Goal: Task Accomplishment & Management: Manage account settings

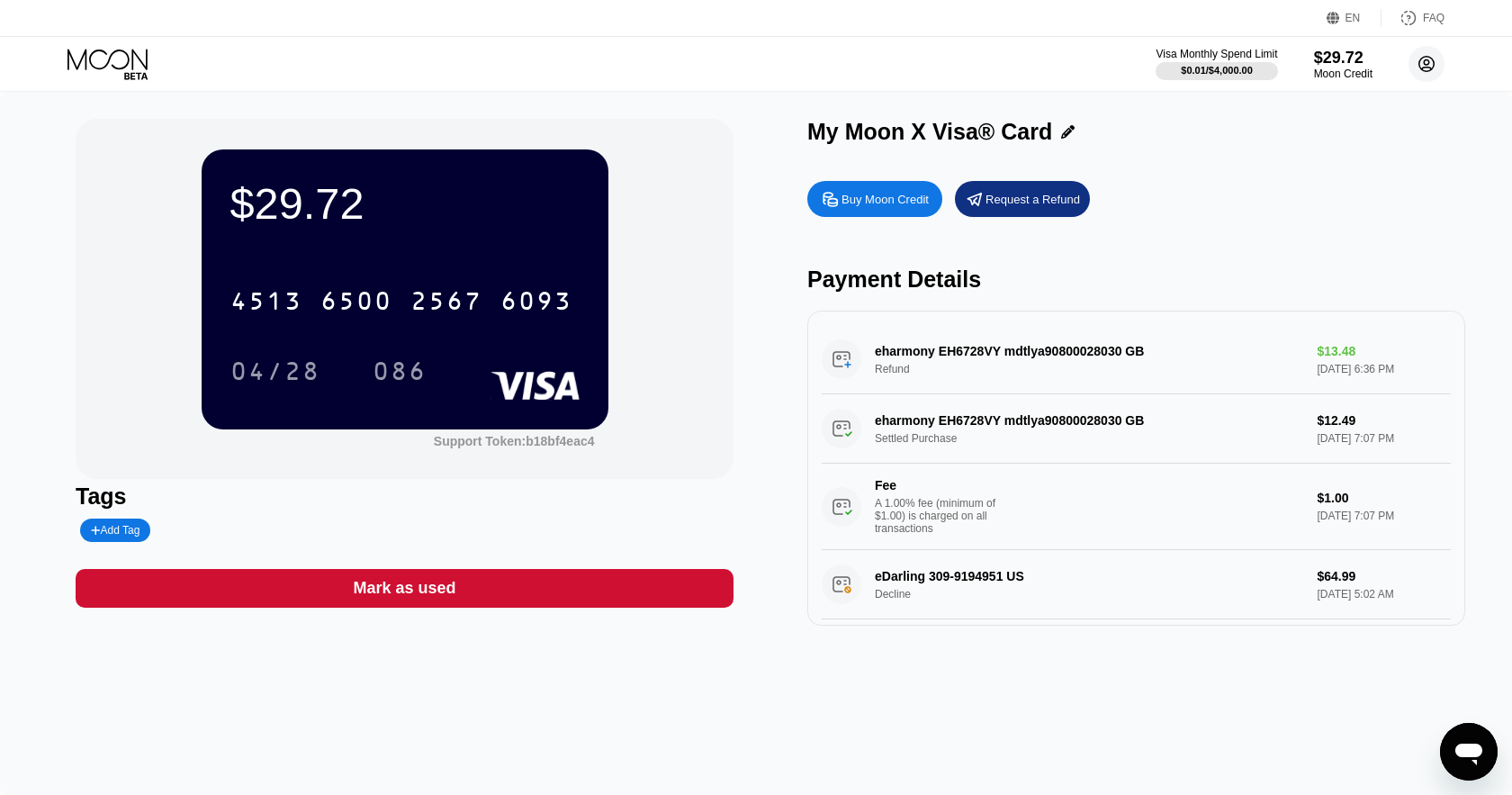
click at [1426, 65] on circle at bounding box center [1427, 63] width 36 height 36
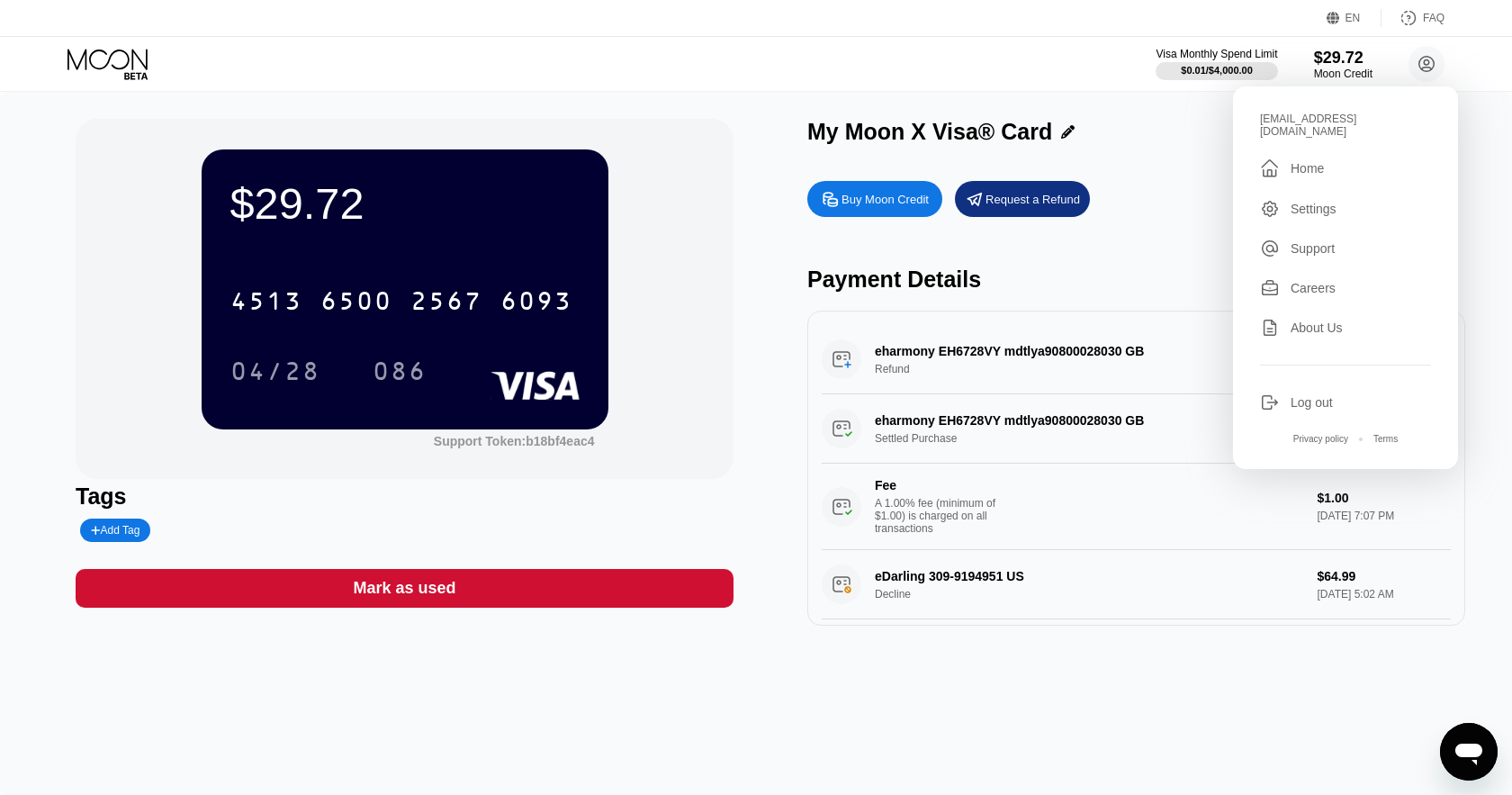
click at [1314, 201] on div "Settings" at bounding box center [1314, 208] width 46 height 15
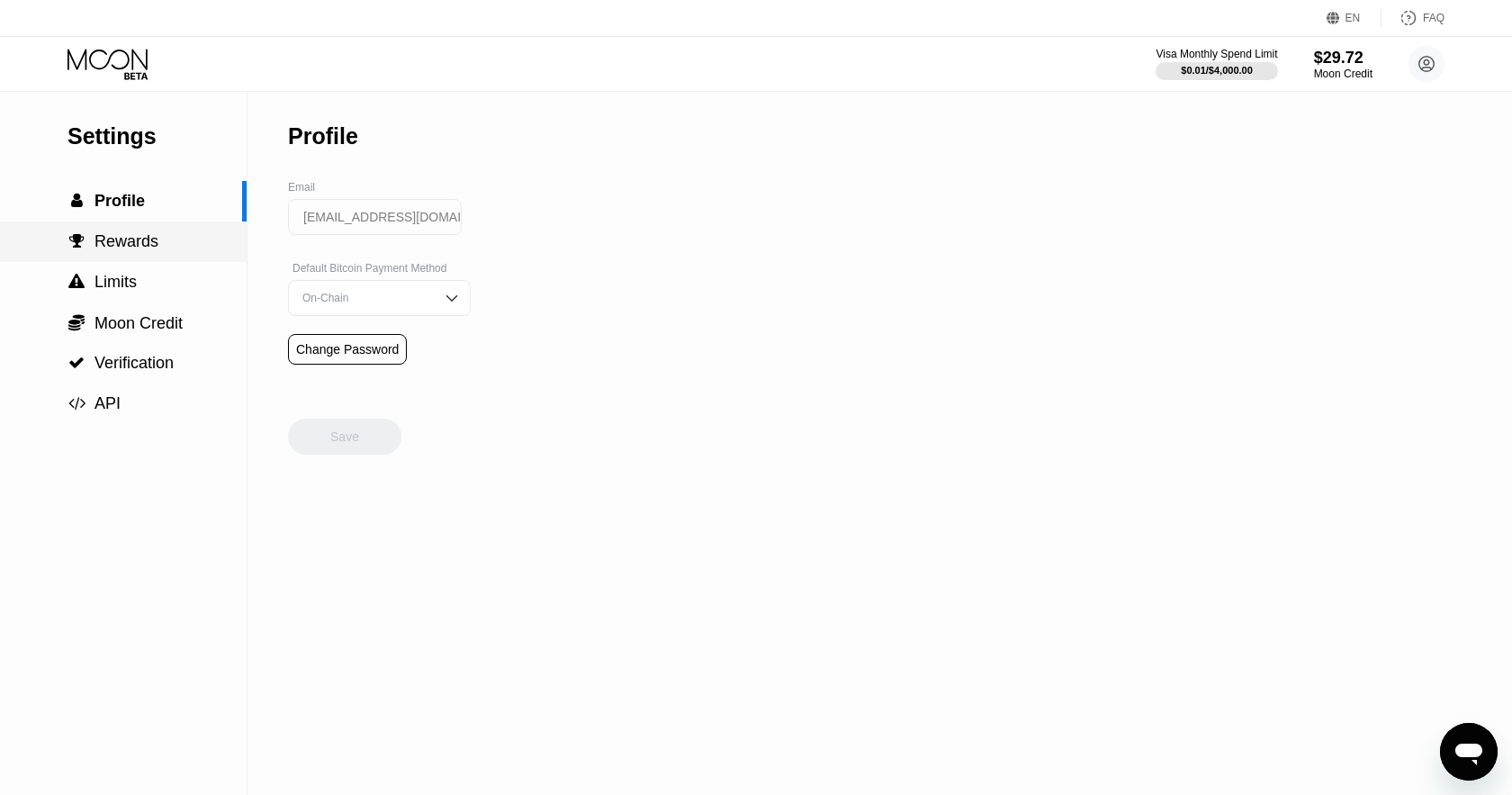
click at [126, 251] on span "Rewards" at bounding box center [126, 241] width 63 height 18
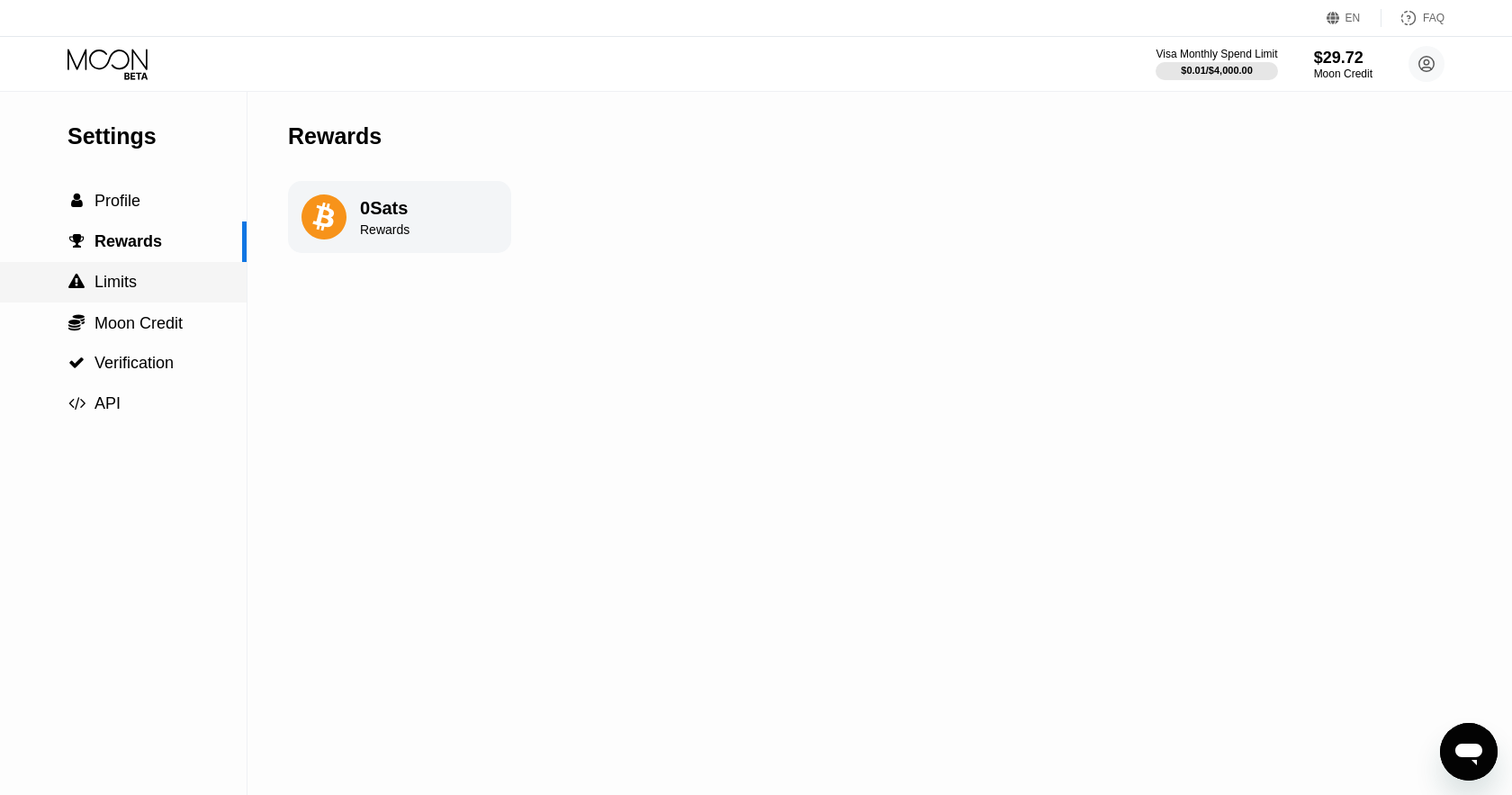
click at [121, 288] on span "Limits" at bounding box center [115, 282] width 43 height 18
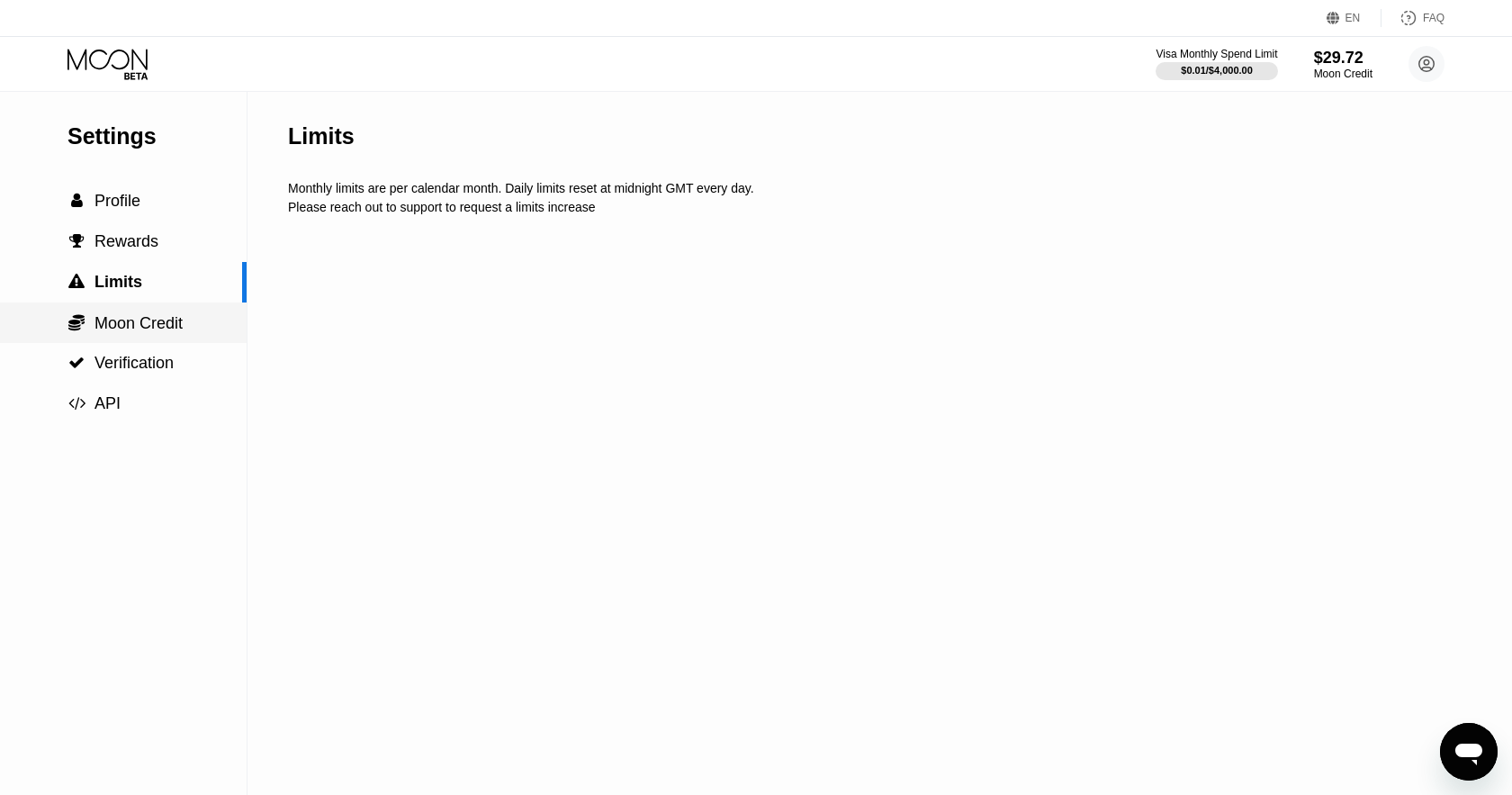
click at [144, 336] on div " Moon Credit" at bounding box center [123, 322] width 247 height 41
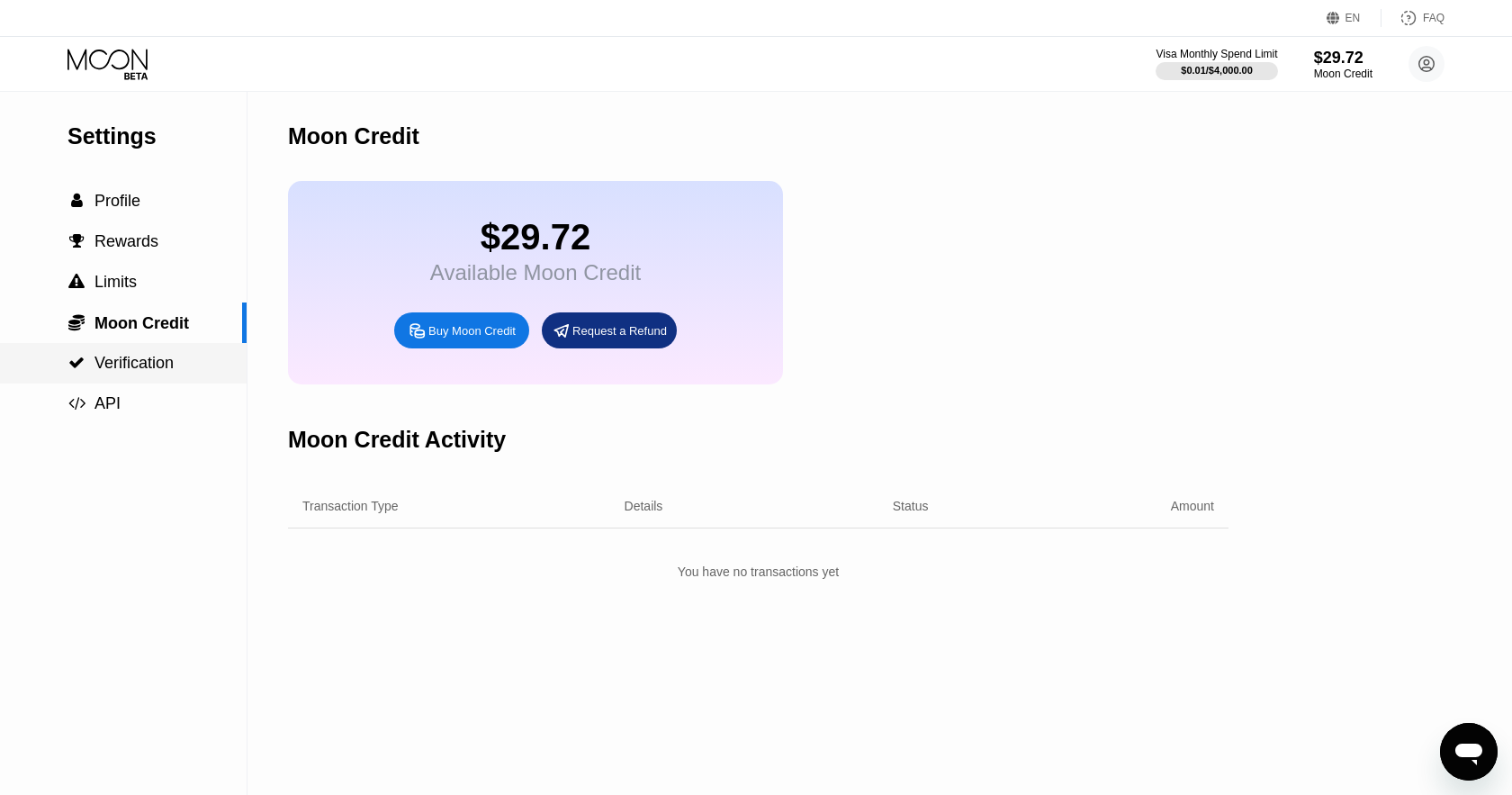
click at [131, 367] on span "Verification" at bounding box center [134, 363] width 79 height 18
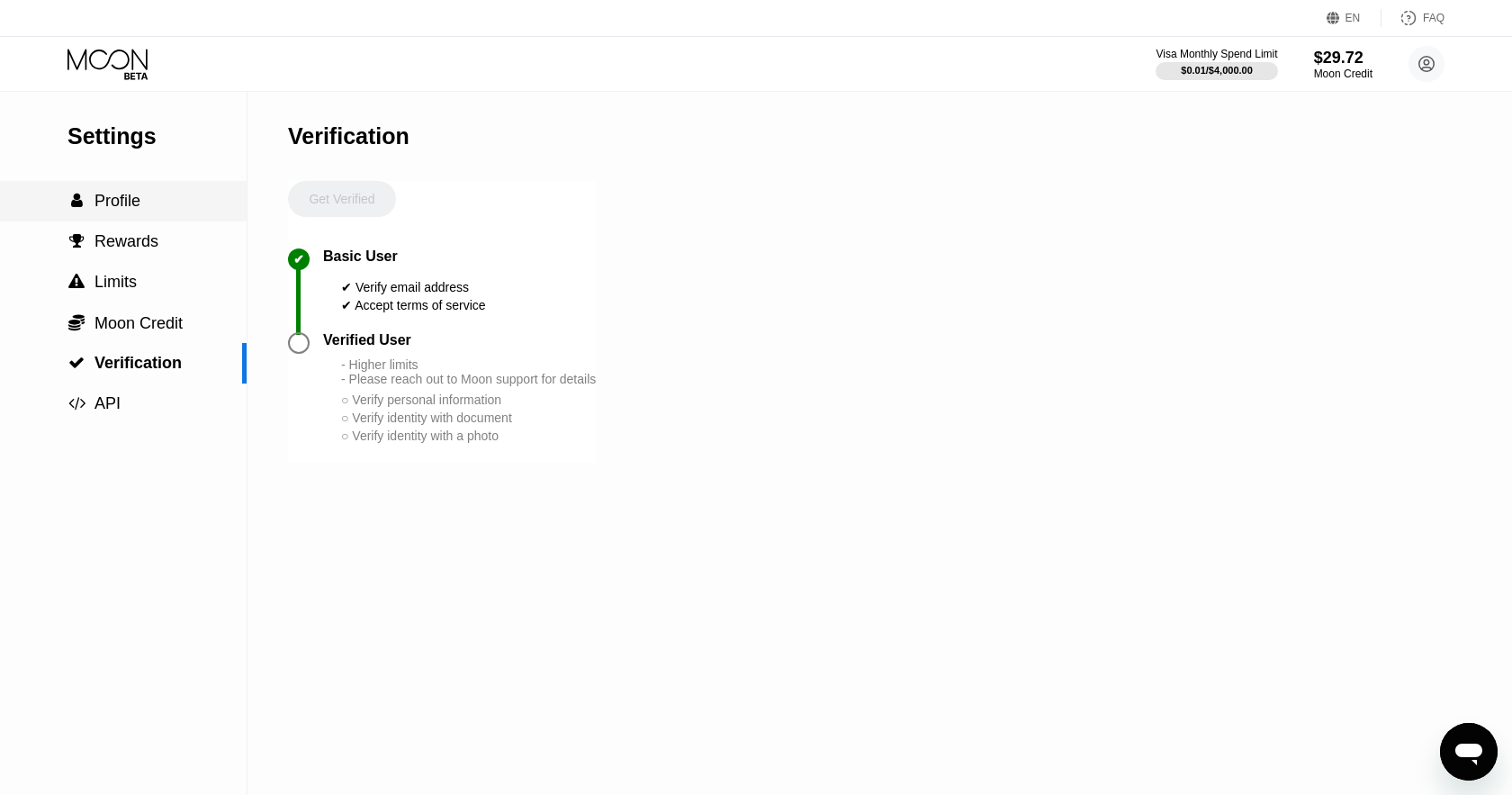
click at [118, 210] on span "Profile" at bounding box center [117, 200] width 46 height 18
